Goal: Information Seeking & Learning: Learn about a topic

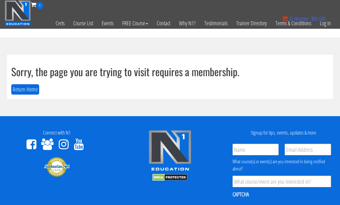
click at [324, 22] on bdi "$ 0.00" at bounding box center [318, 19] width 14 height 6
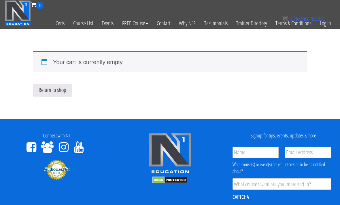
click at [328, 28] on link "Log In" at bounding box center [325, 23] width 20 height 28
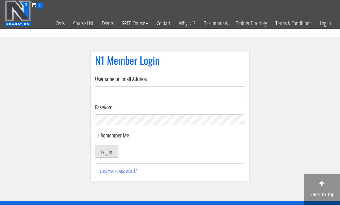
type input "[EMAIL_ADDRESS][DOMAIN_NAME]"
click at [107, 152] on button "Log In" at bounding box center [106, 152] width 23 height 12
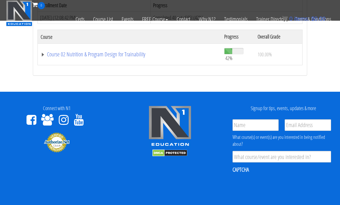
scroll to position [113, 0]
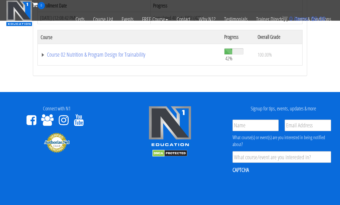
click at [56, 54] on link "Course 02 Nutrition & Program Design for Trainability" at bounding box center [130, 55] width 178 height 6
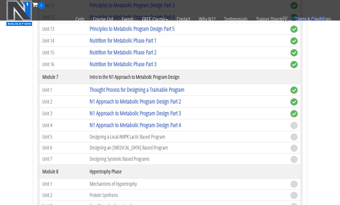
scroll to position [630, 0]
click at [95, 124] on link "N1 Approach to Metabolic Program Design Part 4" at bounding box center [135, 125] width 91 height 8
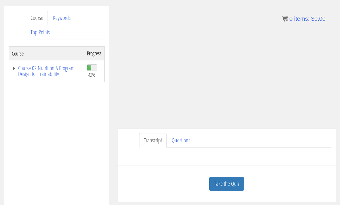
scroll to position [132, 0]
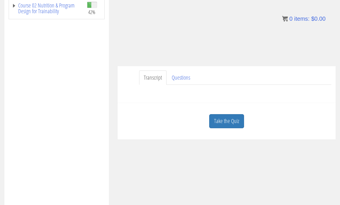
click at [225, 120] on link "Take the Quiz" at bounding box center [226, 121] width 35 height 14
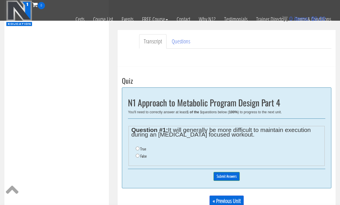
click at [139, 150] on input "True" at bounding box center [138, 149] width 4 height 4
radio input "true"
click at [220, 178] on input "Submit Answers" at bounding box center [226, 176] width 26 height 9
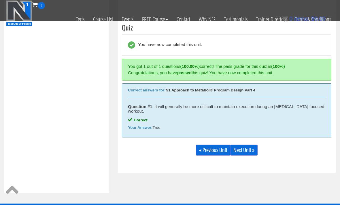
scroll to position [190, 0]
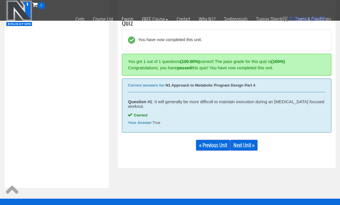
click at [244, 144] on link "Next Unit »" at bounding box center [243, 145] width 27 height 11
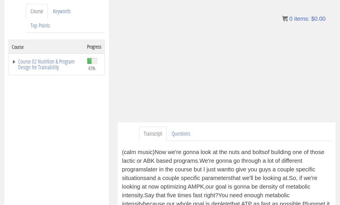
scroll to position [40, 0]
